Goal: Task Accomplishment & Management: Use online tool/utility

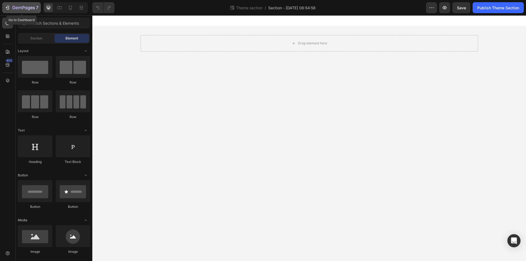
click at [17, 8] on icon "button" at bounding box center [17, 8] width 2 height 2
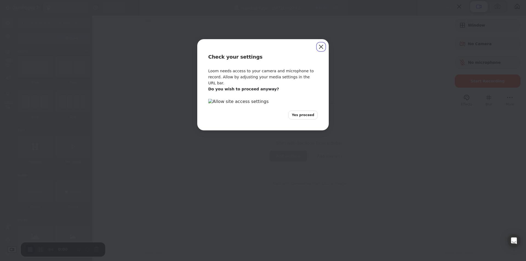
click at [307, 118] on span "Yes proceed" at bounding box center [303, 115] width 22 height 5
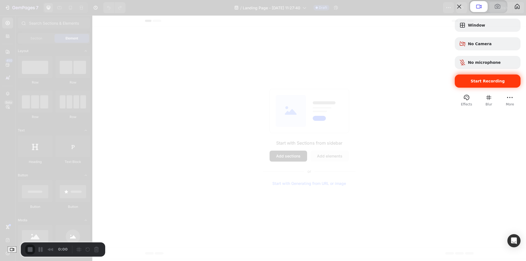
click at [461, 83] on span "Start Recording" at bounding box center [487, 81] width 57 height 4
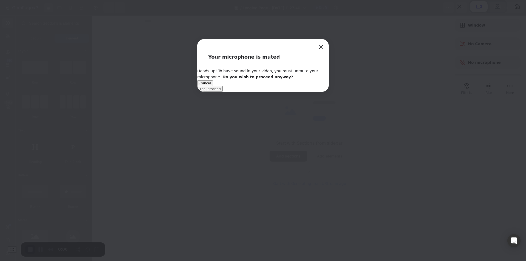
click at [223, 92] on button "Yes, proceed" at bounding box center [209, 89] width 25 height 6
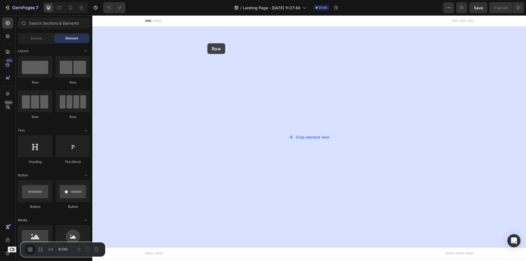
drag, startPoint x: 132, startPoint y: 85, endPoint x: 207, endPoint y: 43, distance: 85.7
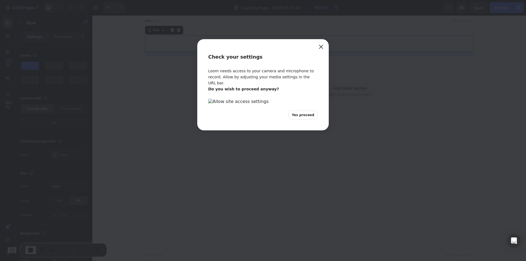
click at [159, 68] on div "Check your settings Loom needs access to your camera and microphone to record. …" at bounding box center [263, 130] width 526 height 261
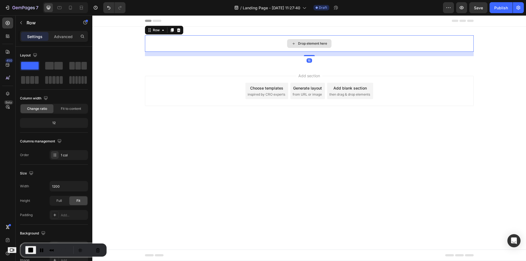
click at [170, 37] on div "Drop element here" at bounding box center [309, 43] width 329 height 16
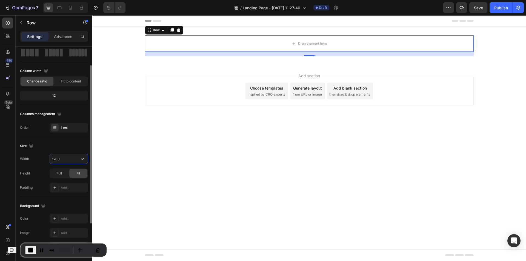
click at [72, 155] on input "1200" at bounding box center [69, 159] width 38 height 10
click at [88, 159] on div at bounding box center [90, 238] width 4 height 230
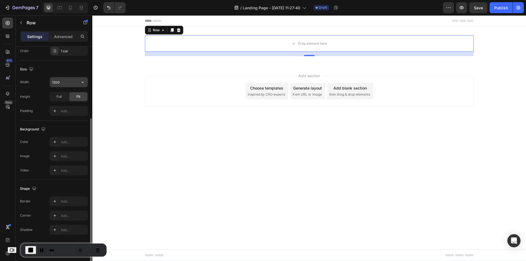
click at [85, 85] on icon "button" at bounding box center [82, 81] width 5 height 5
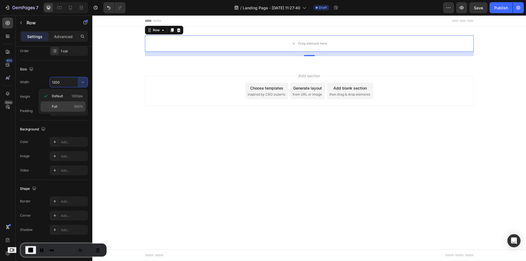
click at [72, 104] on p "Full 100%" at bounding box center [67, 106] width 31 height 5
type input "100%"
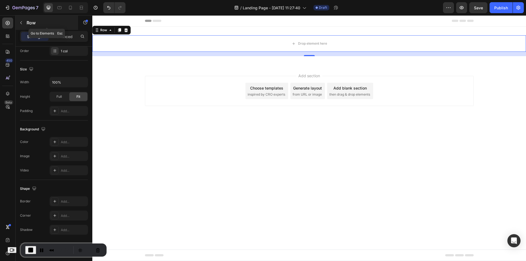
click at [21, 23] on icon "button" at bounding box center [21, 22] width 2 height 3
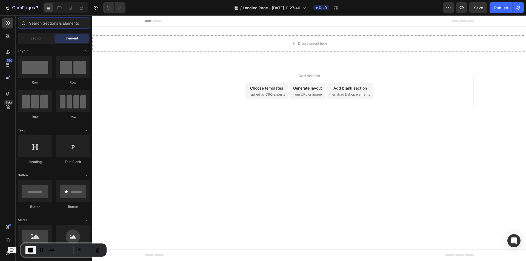
click at [39, 27] on input "text" at bounding box center [54, 23] width 72 height 11
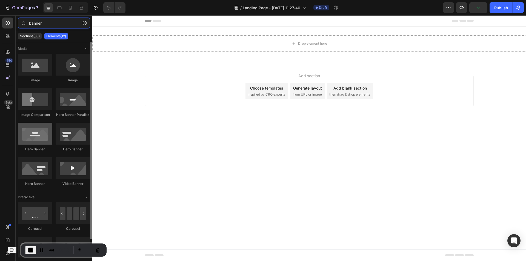
type input "banner"
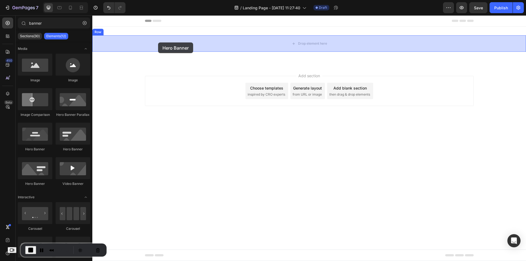
drag, startPoint x: 126, startPoint y: 156, endPoint x: 159, endPoint y: 41, distance: 118.9
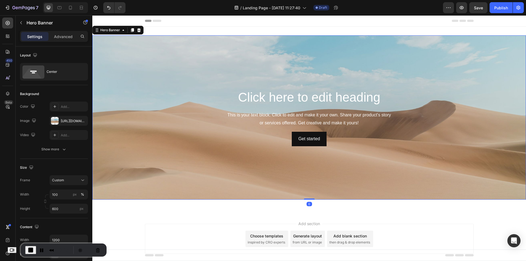
click at [170, 149] on div "Background Image" at bounding box center [309, 117] width 434 height 164
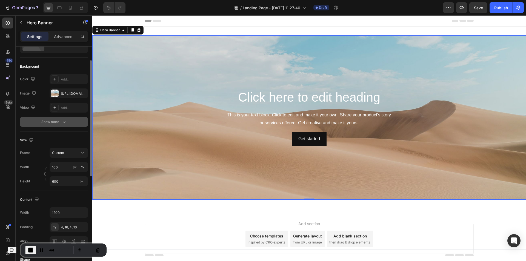
scroll to position [0, 0]
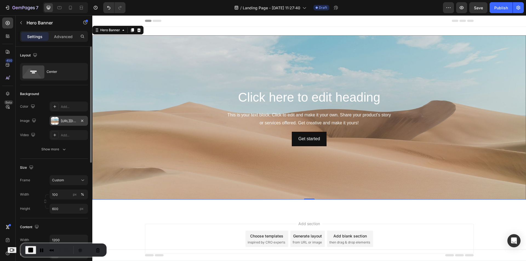
click at [69, 121] on div "https://cdn.shopify.com/s/files/1/2005/9307/files/background_settings.jpg" at bounding box center [69, 121] width 16 height 5
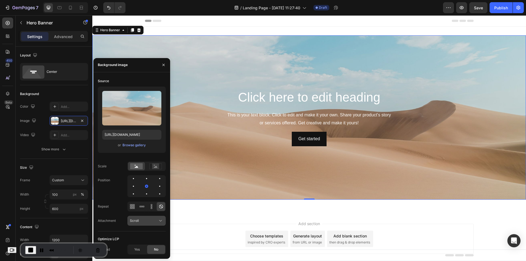
click at [138, 221] on span "Scroll" at bounding box center [134, 221] width 9 height 4
click at [144, 198] on p "Fixed" at bounding box center [145, 197] width 31 height 5
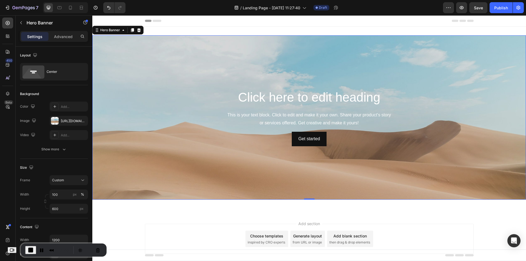
click at [203, 165] on div "Background Image" at bounding box center [309, 138] width 434 height 246
click at [138, 174] on div "Background Image" at bounding box center [309, 138] width 434 height 246
click at [58, 207] on input "600" at bounding box center [69, 209] width 38 height 10
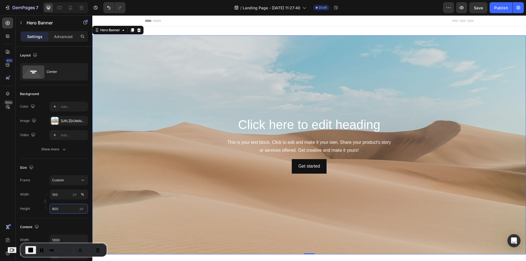
type input "800"
click at [34, 252] on span "End Recording" at bounding box center [30, 250] width 7 height 7
click at [14, 22] on div "450 Beta" at bounding box center [8, 138] width 16 height 246
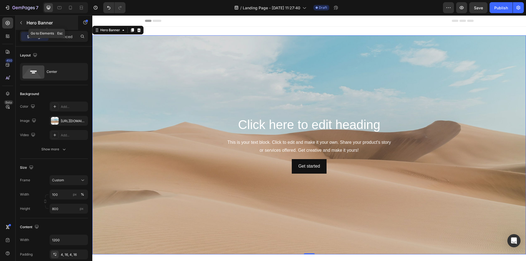
click at [19, 22] on icon "button" at bounding box center [21, 23] width 4 height 4
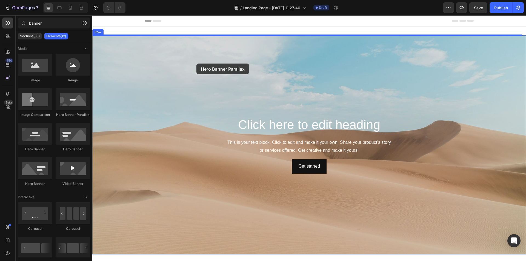
drag, startPoint x: 163, startPoint y: 124, endPoint x: 196, endPoint y: 64, distance: 69.2
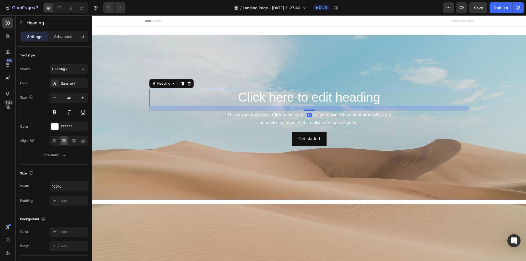
click at [176, 96] on h2 "Click here to edit heading" at bounding box center [309, 98] width 320 height 18
click at [169, 139] on div "Get started Button" at bounding box center [309, 139] width 320 height 15
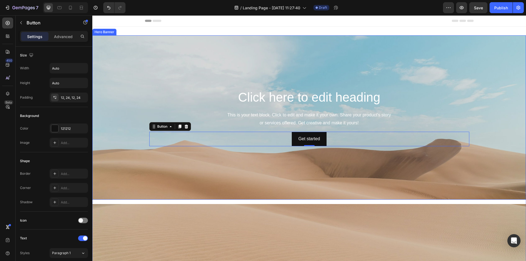
click at [138, 146] on div "Background Image" at bounding box center [309, 156] width 434 height 247
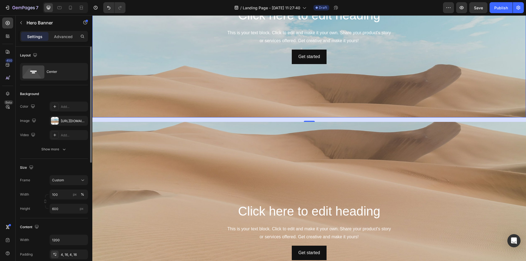
click at [159, 76] on div "Background Image" at bounding box center [309, 82] width 434 height 247
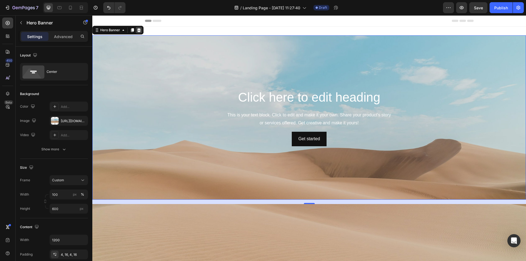
click at [141, 32] on div at bounding box center [139, 30] width 7 height 7
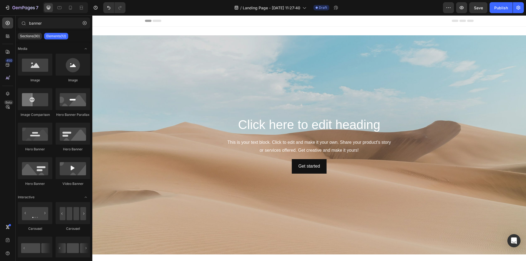
click at [52, 123] on div "Hero Banner Parallax" at bounding box center [35, 137] width 35 height 29
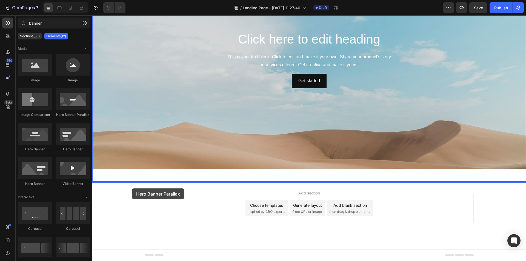
drag, startPoint x: 170, startPoint y: 116, endPoint x: 132, endPoint y: 189, distance: 81.4
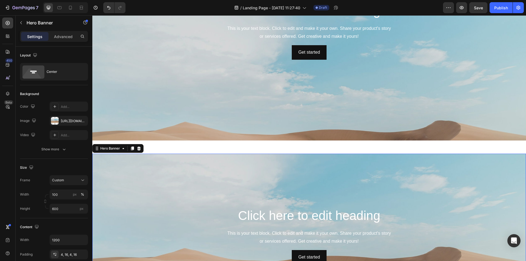
scroll to position [113, 0]
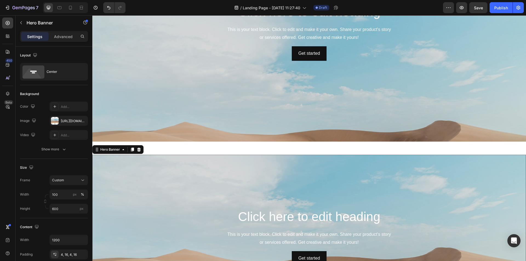
click at [132, 181] on div "Background Image" at bounding box center [309, 265] width 434 height 247
click at [57, 151] on div "Show more" at bounding box center [53, 149] width 25 height 5
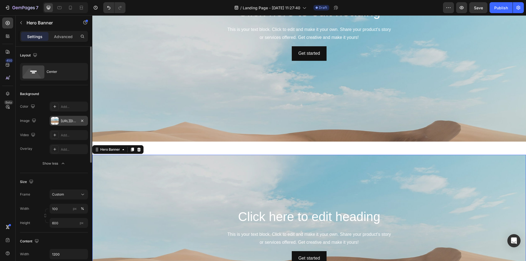
click at [60, 122] on div "https://cdn.shopify.com/s/files/1/2005/9307/files/background_settings.jpg" at bounding box center [69, 121] width 38 height 10
click at [12, 157] on div "450 Beta" at bounding box center [7, 120] width 11 height 204
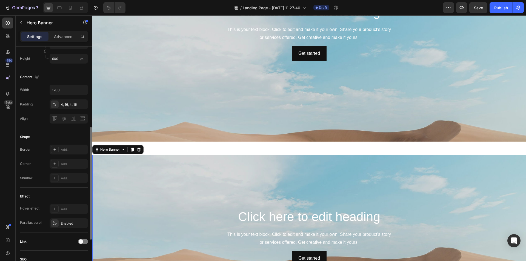
scroll to position [219, 0]
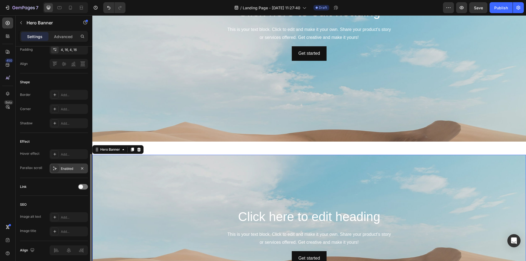
click at [62, 169] on div "Enabled" at bounding box center [69, 168] width 16 height 5
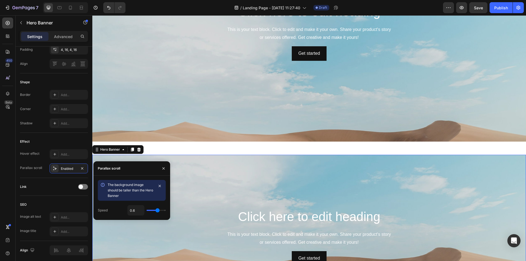
type input "0.7"
type input "0.9"
type input "1"
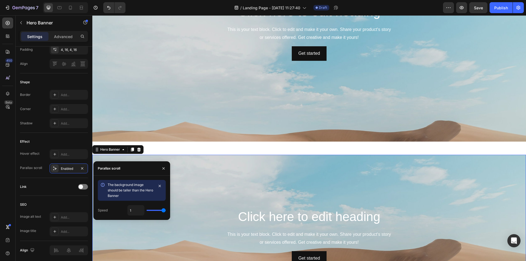
drag, startPoint x: 158, startPoint y: 210, endPoint x: 179, endPoint y: 212, distance: 20.4
type input "1"
click at [166, 211] on input "range" at bounding box center [156, 210] width 19 height 1
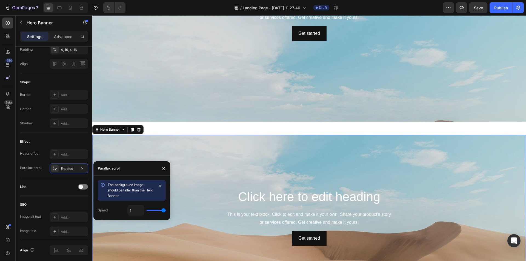
click at [203, 188] on h2 "Click here to edit heading" at bounding box center [309, 197] width 320 height 18
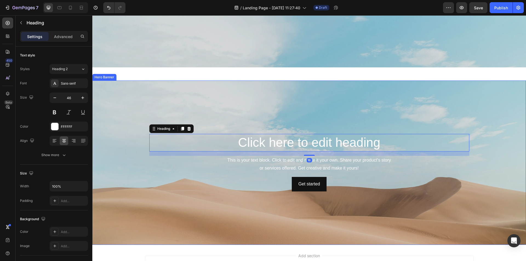
scroll to position [140, 0]
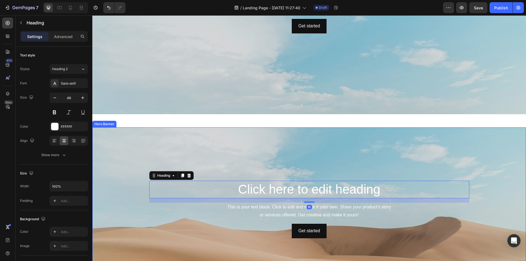
click at [122, 175] on div "Background Image" at bounding box center [309, 234] width 434 height 247
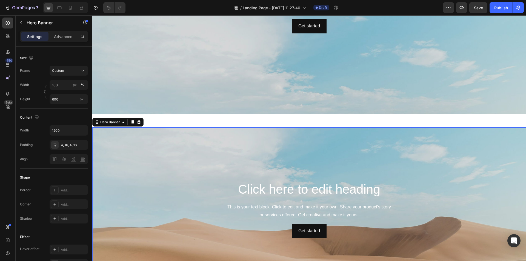
scroll to position [219, 0]
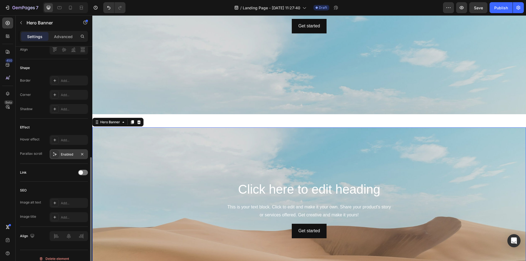
click at [66, 155] on div "Enabled" at bounding box center [69, 154] width 16 height 5
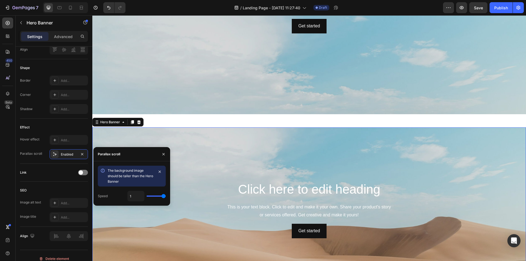
type input "0.8"
type input "0.6"
type input "0.5"
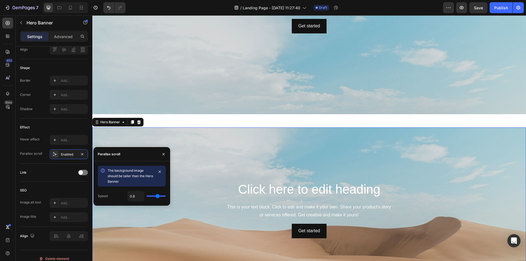
type input "0.5"
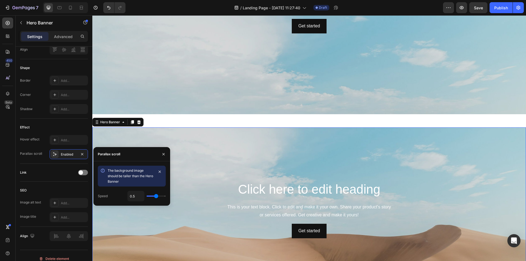
type input "0.4"
type input "0.3"
type input "0.2"
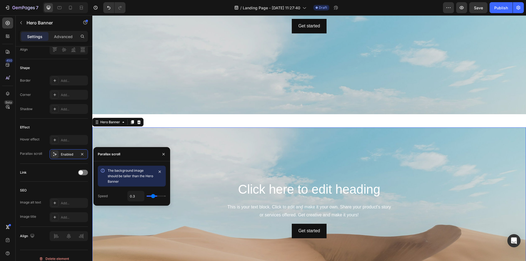
type input "0.2"
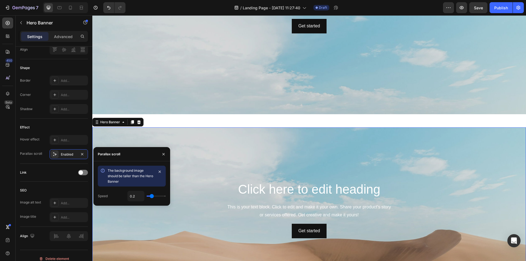
type input "0.1"
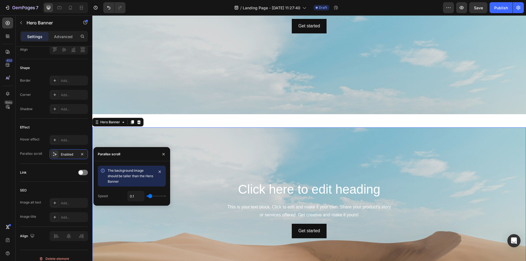
drag, startPoint x: 160, startPoint y: 196, endPoint x: 163, endPoint y: 193, distance: 4.9
type input "0.1"
click at [151, 197] on input "range" at bounding box center [156, 196] width 19 height 1
click at [191, 182] on h2 "Click here to edit heading" at bounding box center [309, 190] width 320 height 18
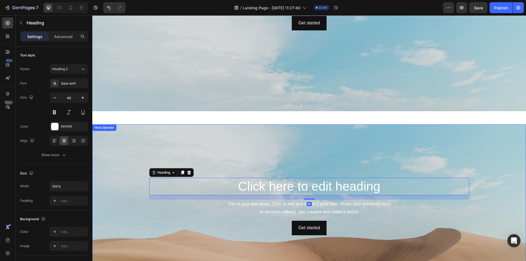
scroll to position [140, 0]
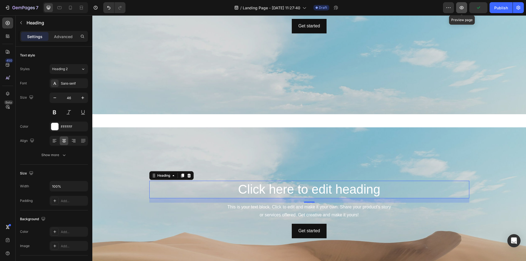
click at [461, 6] on icon "button" at bounding box center [461, 7] width 5 height 5
click at [147, 153] on div "Background Image" at bounding box center [309, 249] width 434 height 247
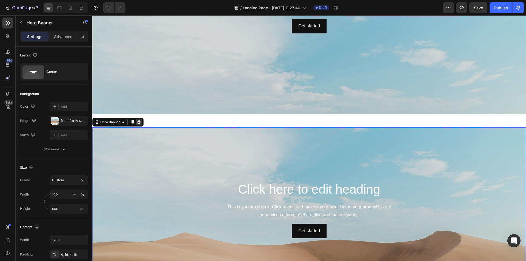
click at [141, 121] on icon at bounding box center [139, 122] width 4 height 4
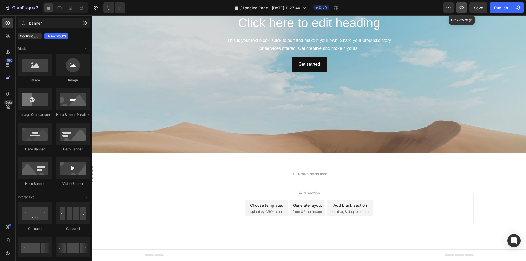
click at [464, 9] on icon "button" at bounding box center [461, 7] width 5 height 5
click at [177, 114] on div "Background Image" at bounding box center [309, 138] width 434 height 246
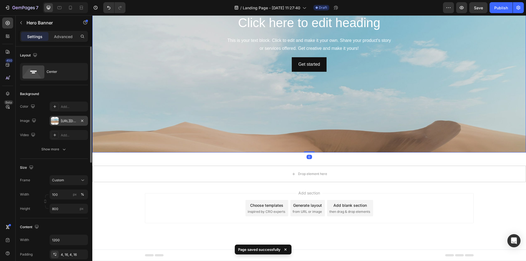
click at [62, 120] on div "https://cdn.shopify.com/s/files/1/2005/9307/files/background_settings.jpg" at bounding box center [69, 121] width 16 height 5
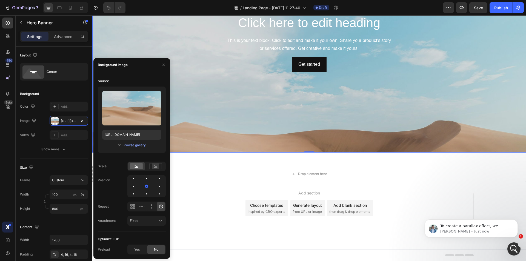
scroll to position [0, 0]
